Goal: Transaction & Acquisition: Purchase product/service

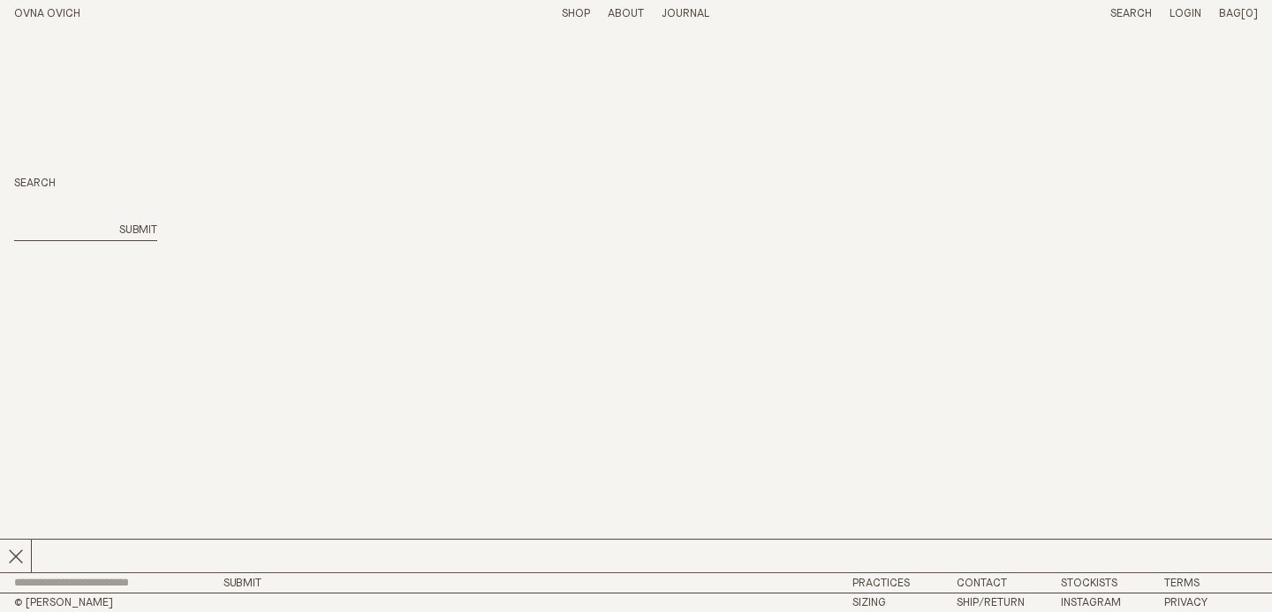
click at [72, 223] on input "search" at bounding box center [61, 230] width 94 height 15
type input "********"
click at [136, 230] on button "Submit" at bounding box center [138, 230] width 38 height 15
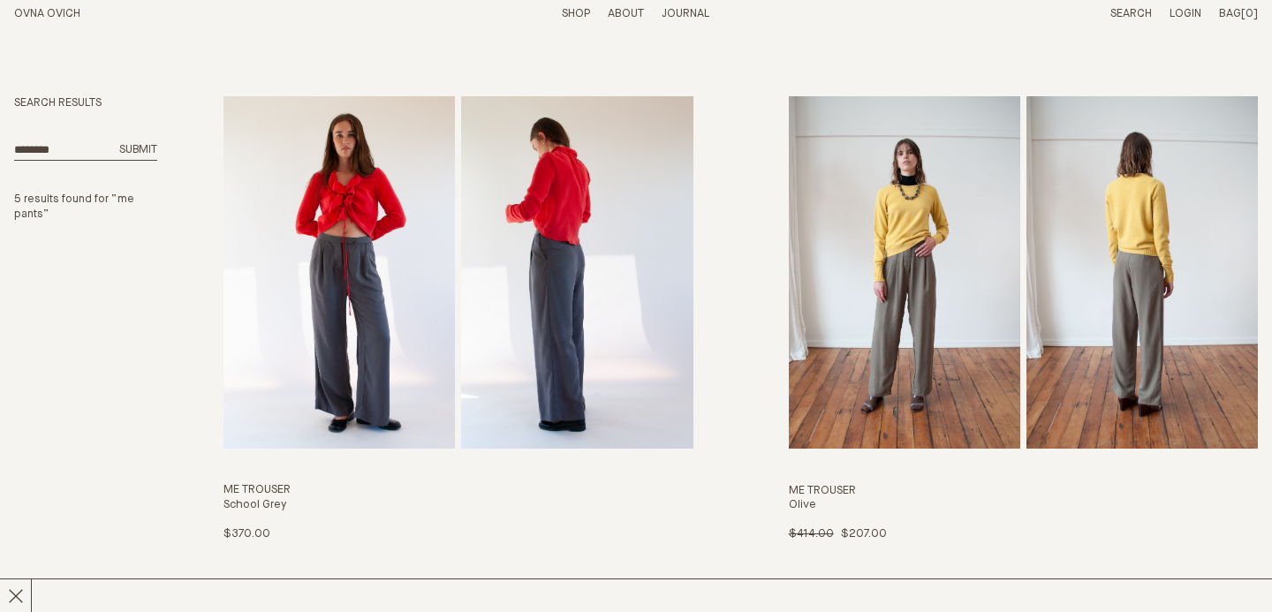
scroll to position [80, 0]
click at [898, 302] on img "Me Trouser" at bounding box center [904, 272] width 231 height 352
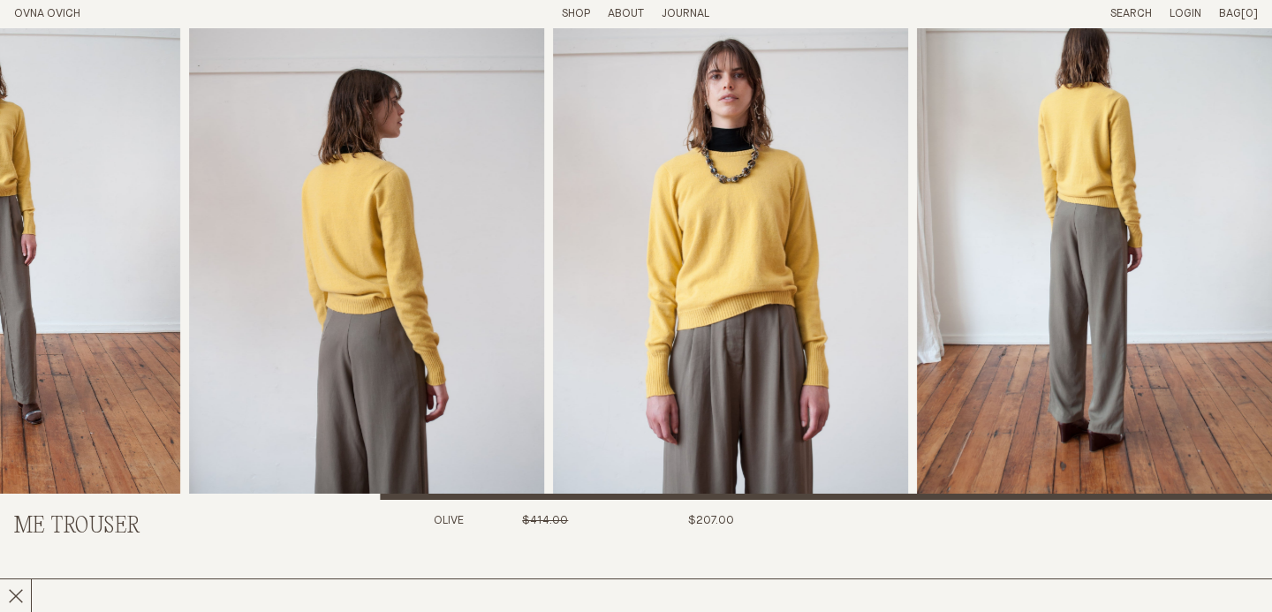
scroll to position [63, 0]
